Goal: Find specific page/section: Find specific page/section

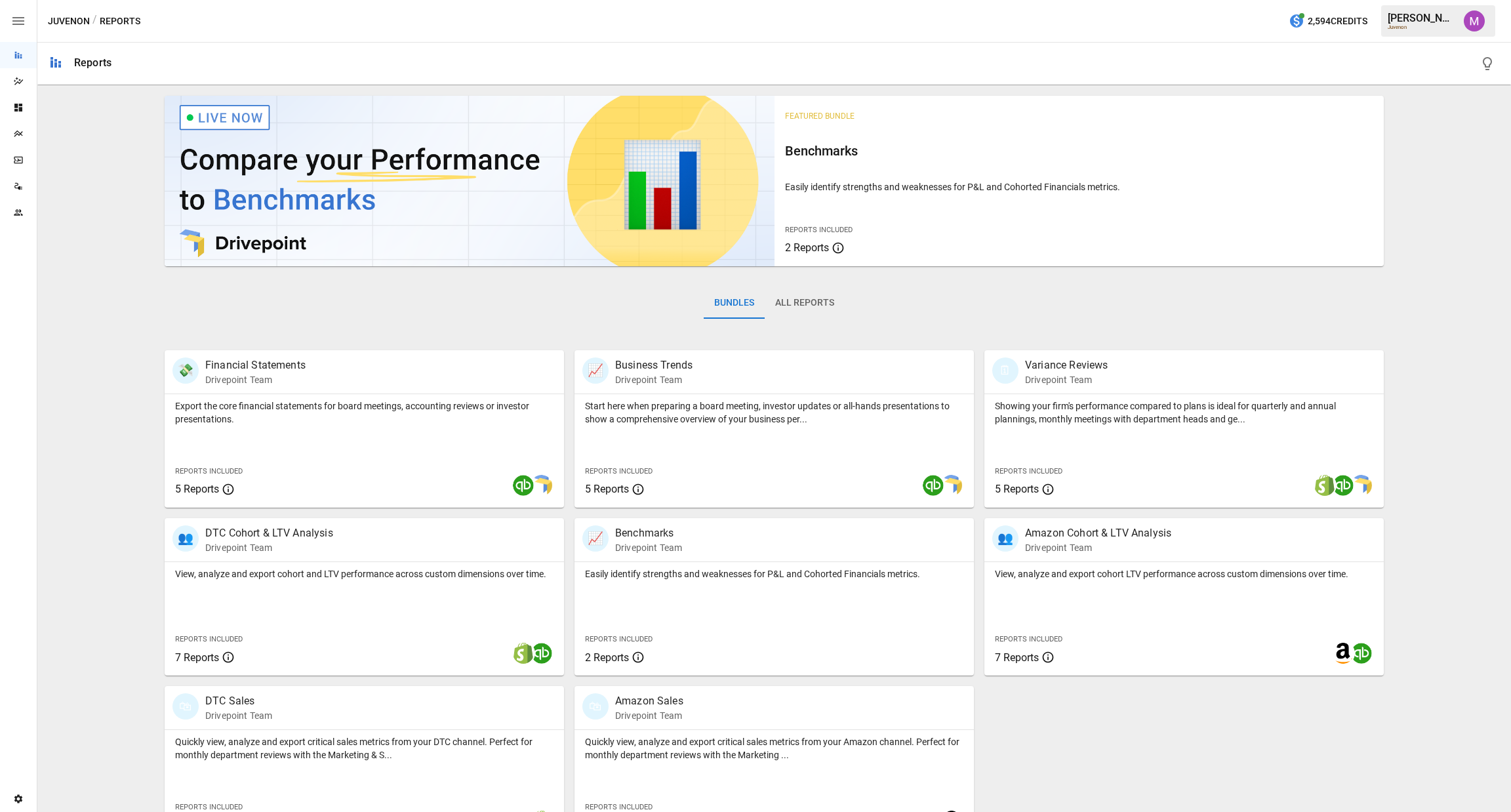
click at [22, 133] on icon "Plans" at bounding box center [18, 134] width 10 height 10
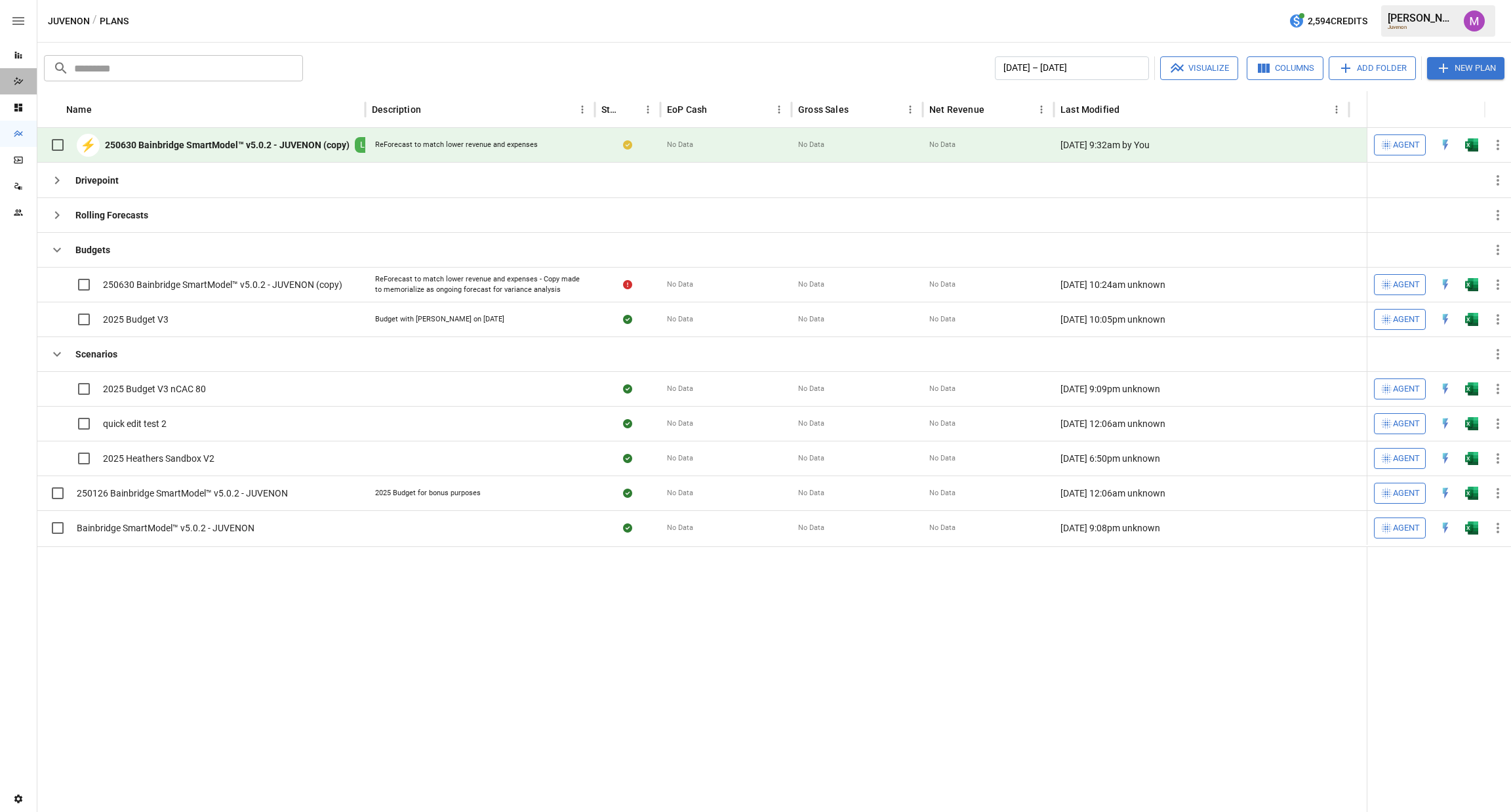
click at [5, 87] on div "Dazzler Studio" at bounding box center [18, 81] width 36 height 26
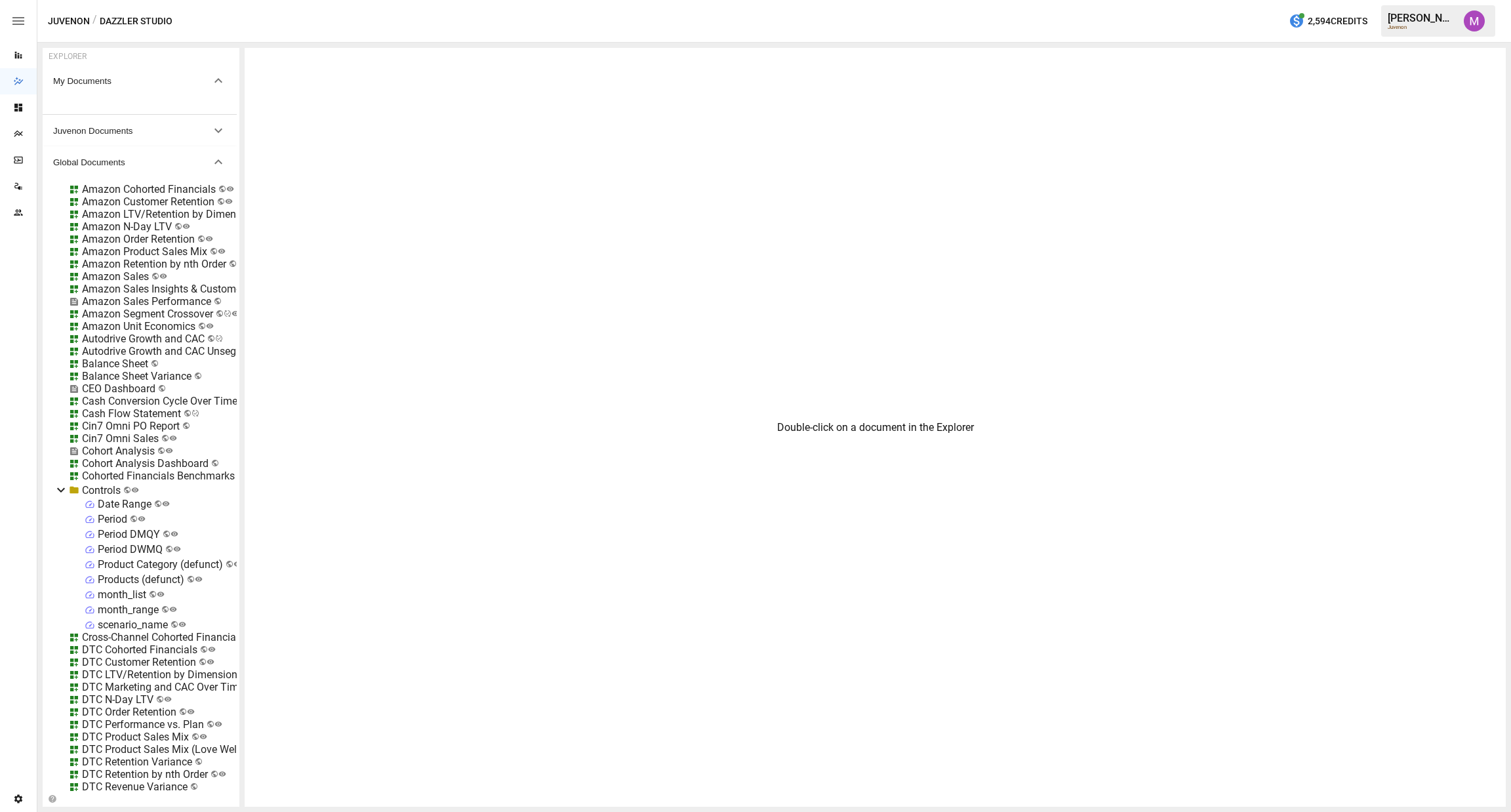
click at [19, 131] on icon "Plans" at bounding box center [18, 134] width 10 height 10
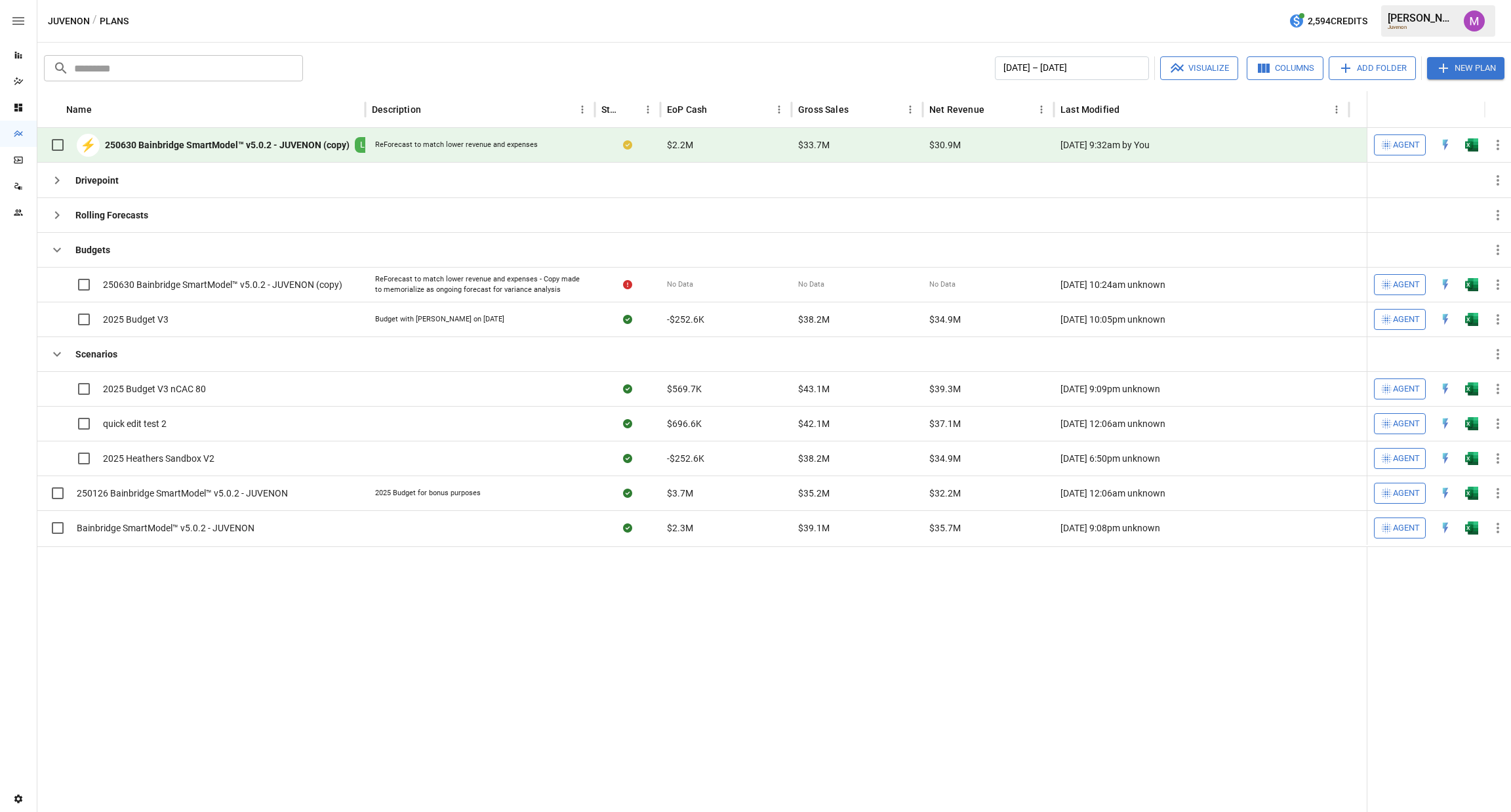
click at [284, 147] on b "250630 Bainbridge SmartModel™ v5.0.2 - JUVENON (copy)" at bounding box center [227, 145] width 245 height 13
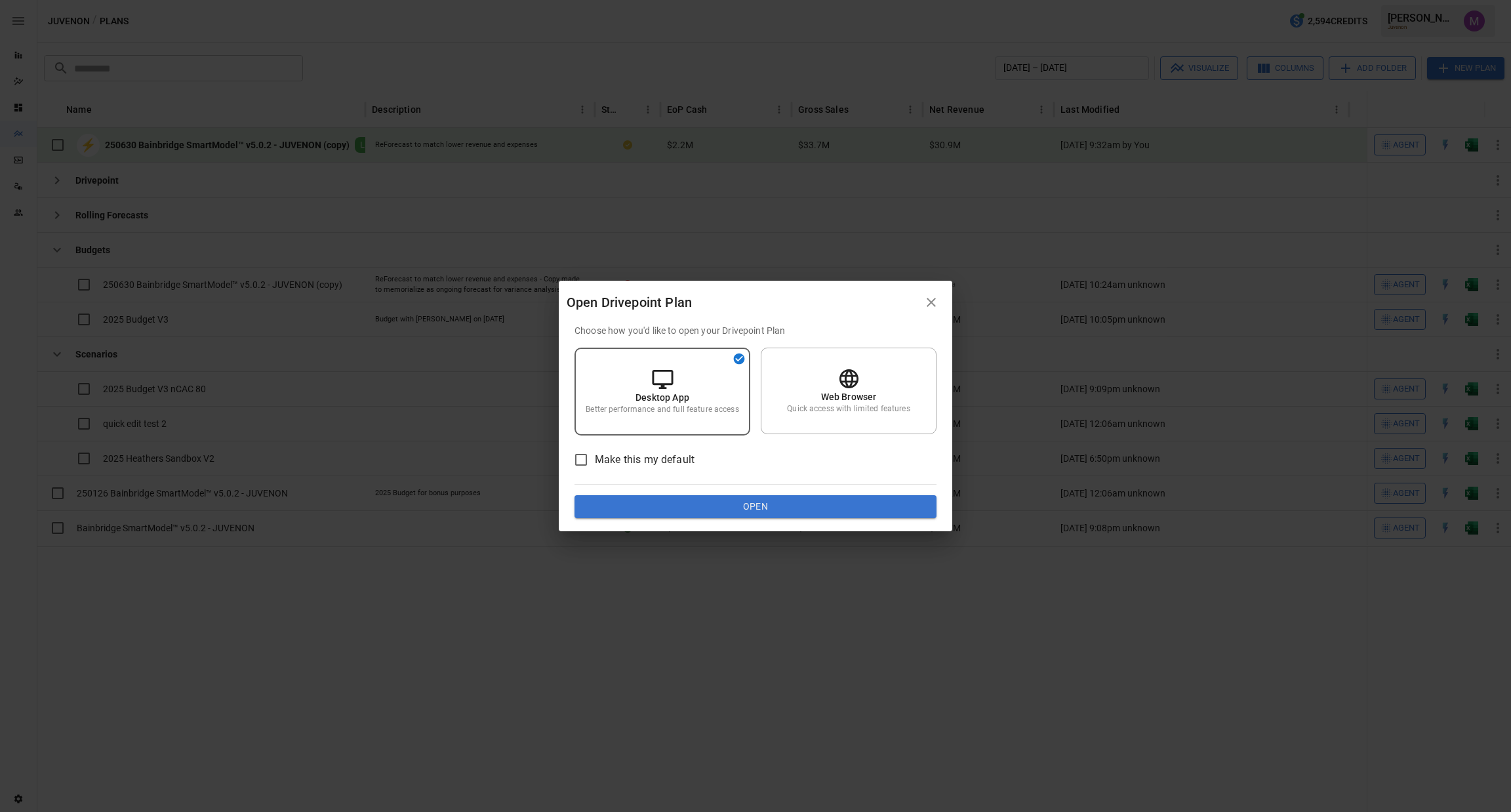
click at [650, 503] on button "Open" at bounding box center [756, 506] width 362 height 23
